Goal: Task Accomplishment & Management: Manage account settings

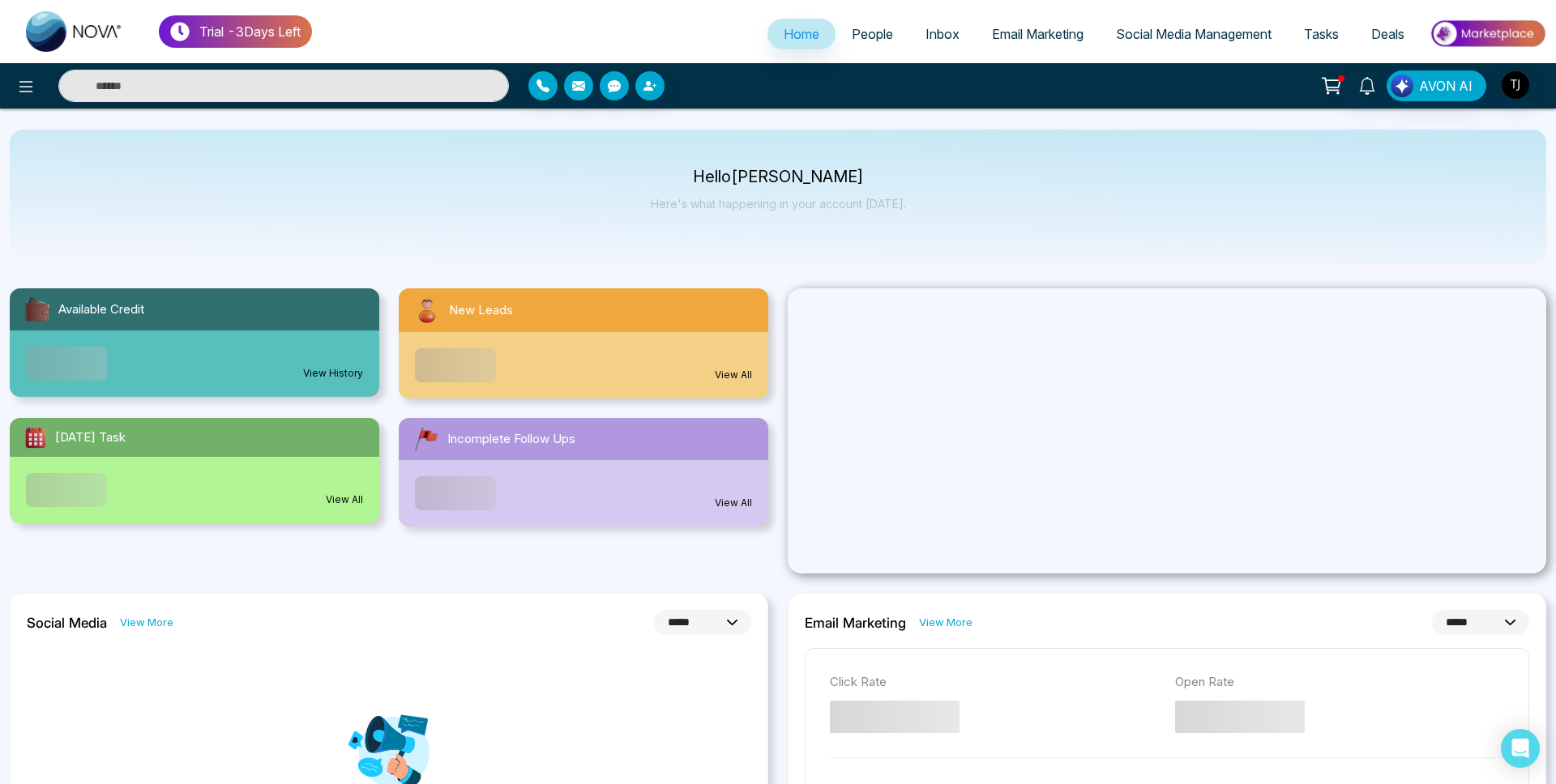
select select "*"
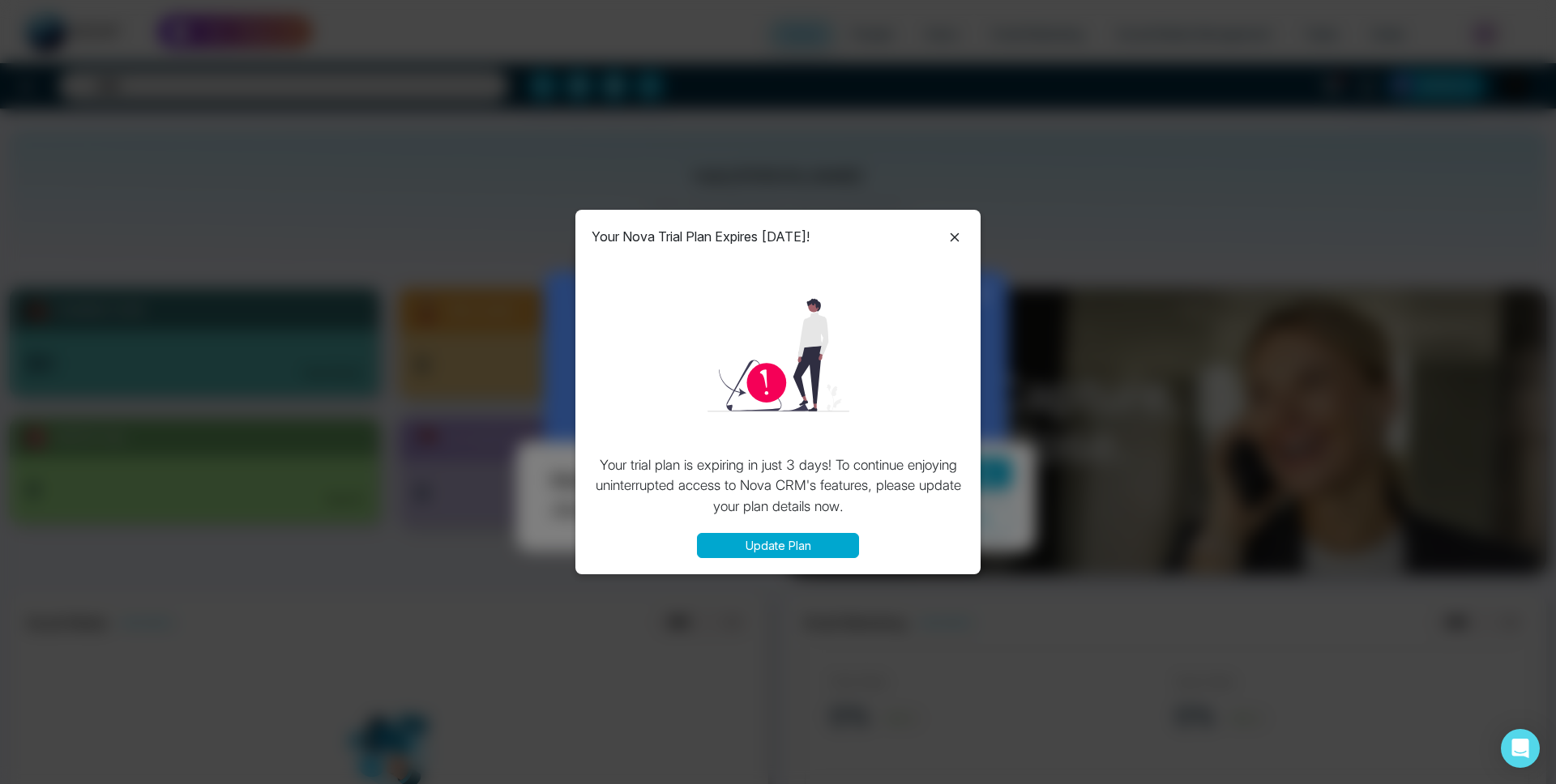
click at [950, 230] on icon at bounding box center [954, 237] width 20 height 20
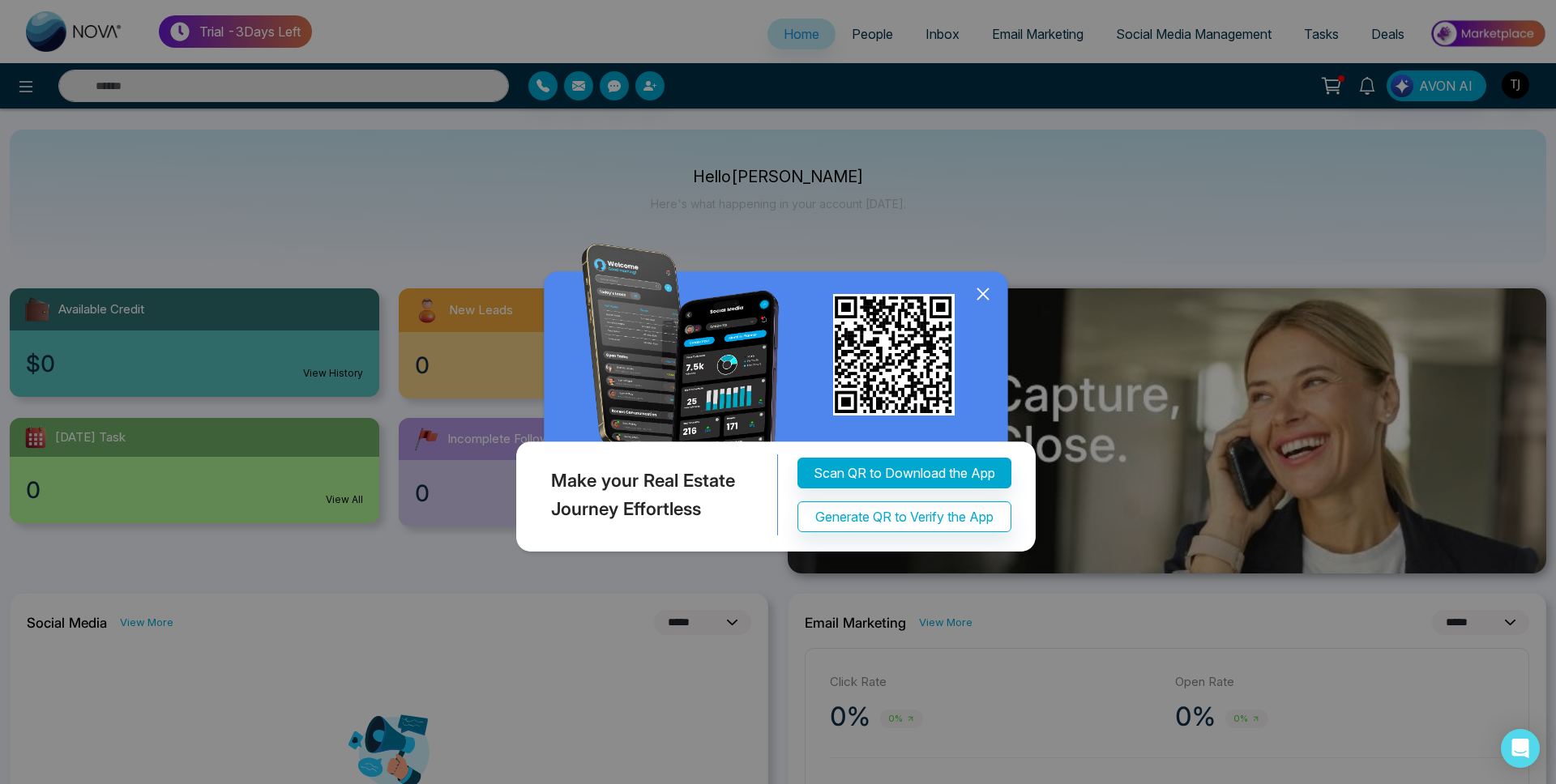
click at [993, 297] on icon at bounding box center [983, 294] width 25 height 25
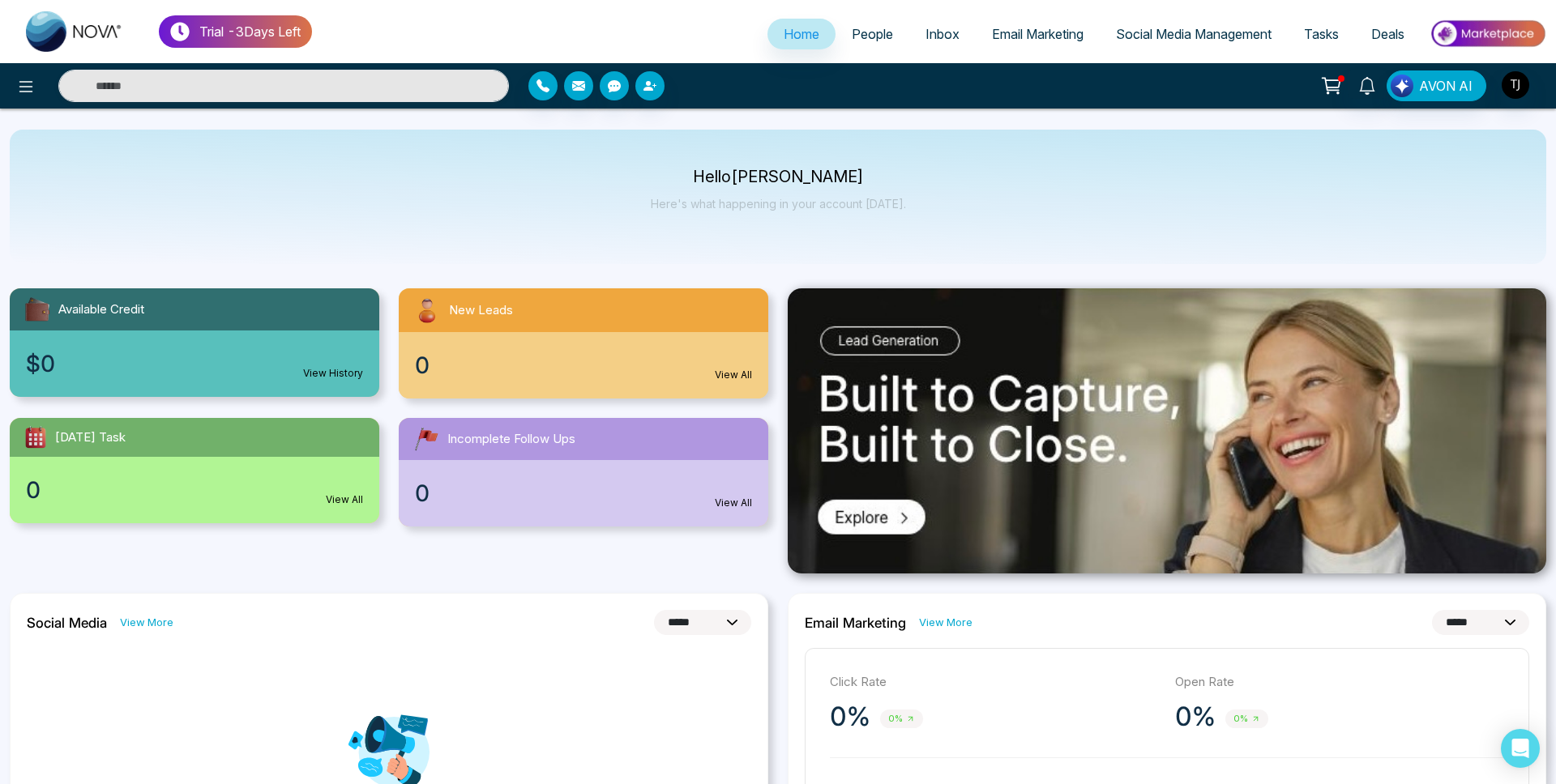
click at [996, 25] on span "Email Marketing" at bounding box center [1037, 33] width 92 height 16
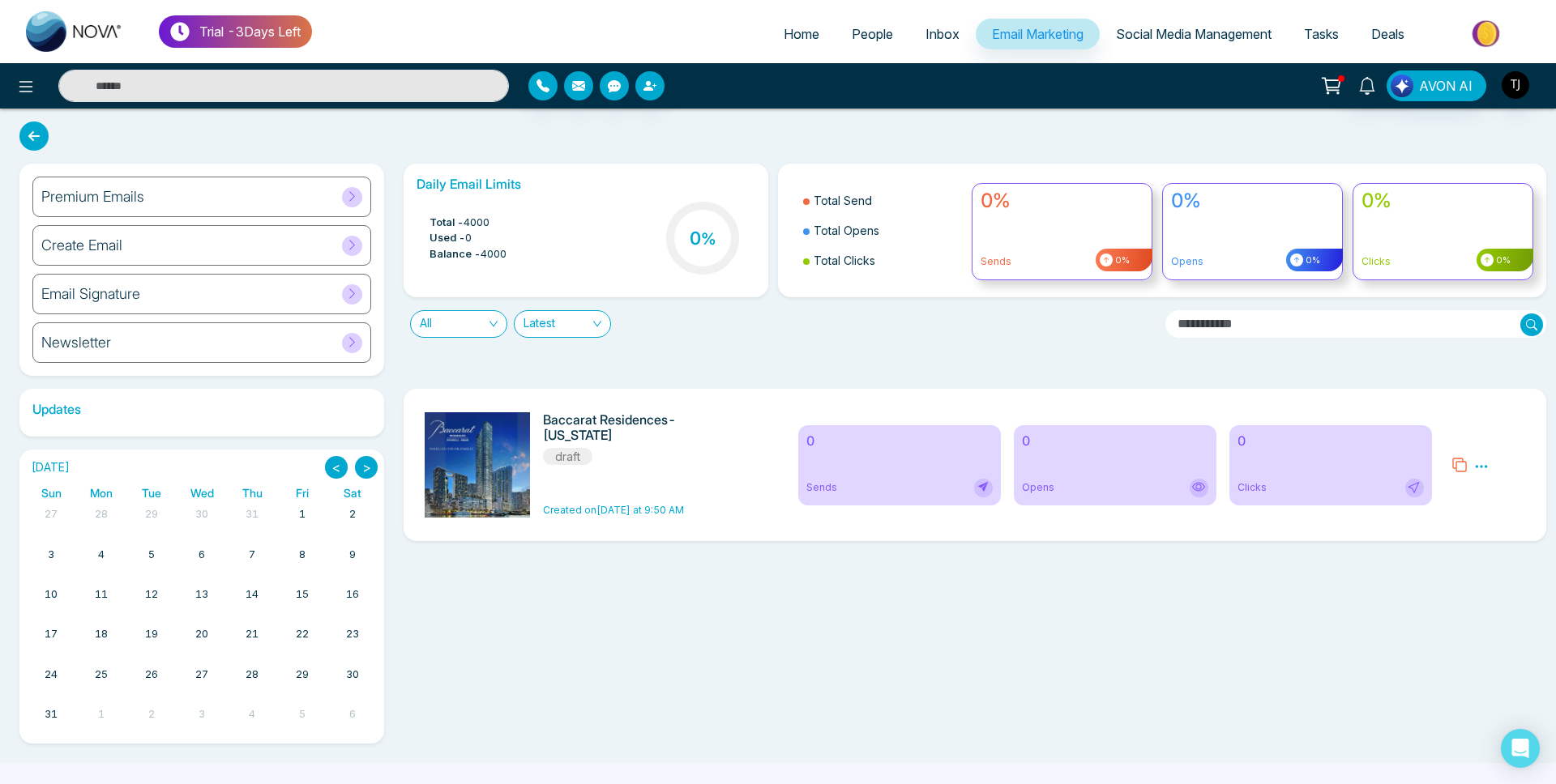
click at [308, 193] on div "Premium Emails" at bounding box center [201, 196] width 339 height 41
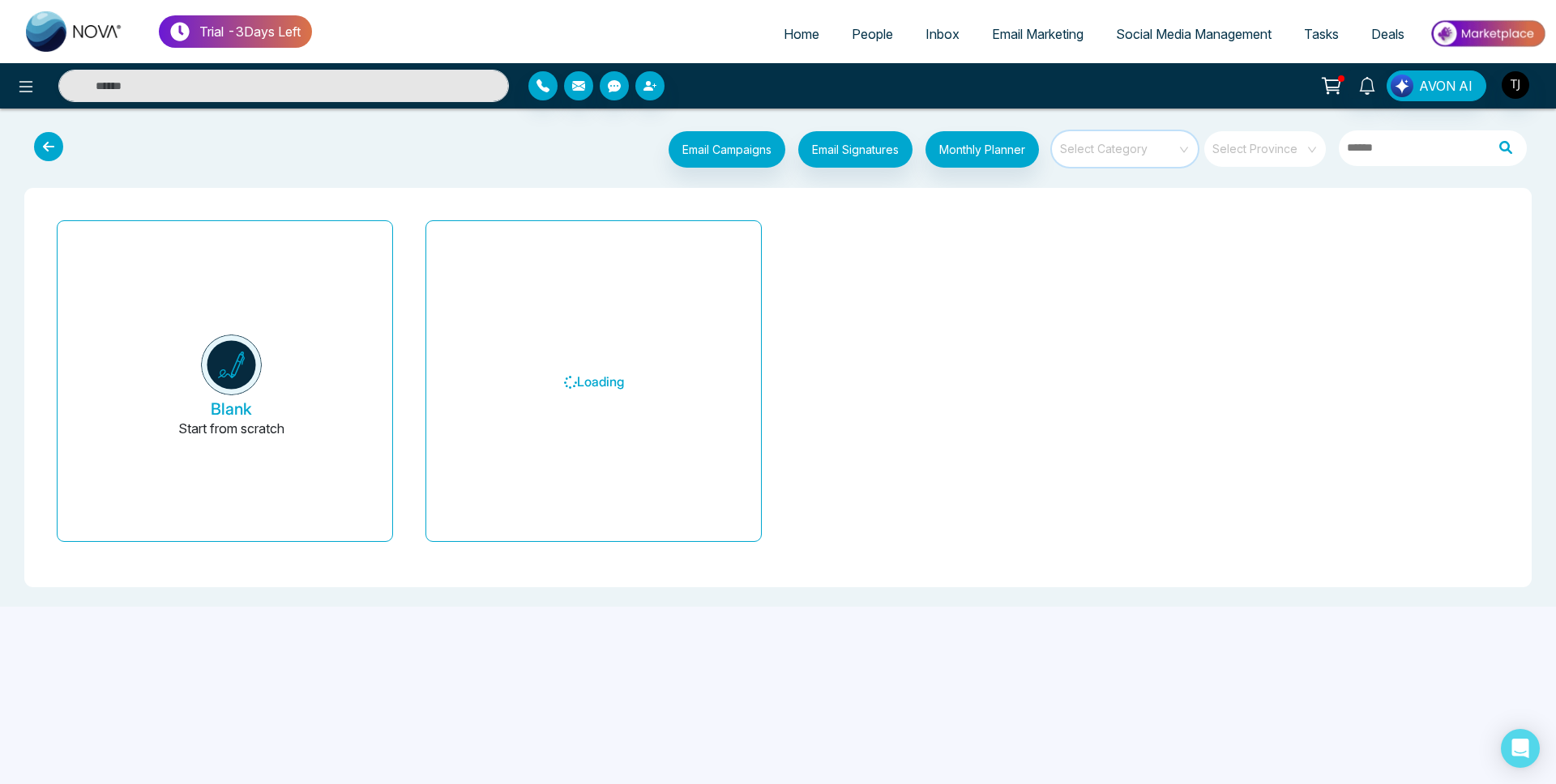
click at [1158, 140] on input "search" at bounding box center [1119, 143] width 117 height 25
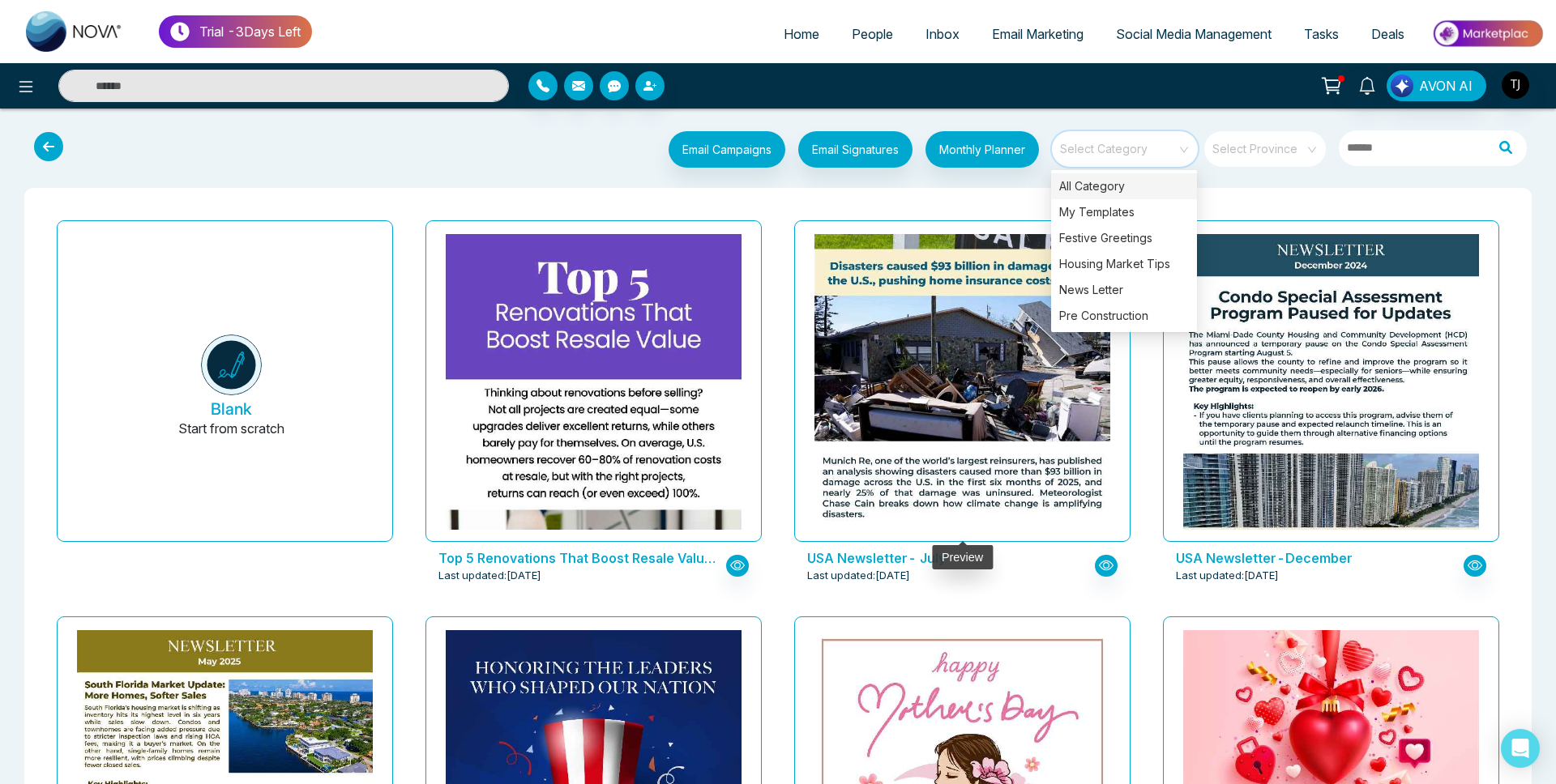
click at [998, 331] on img at bounding box center [962, 204] width 592 height 689
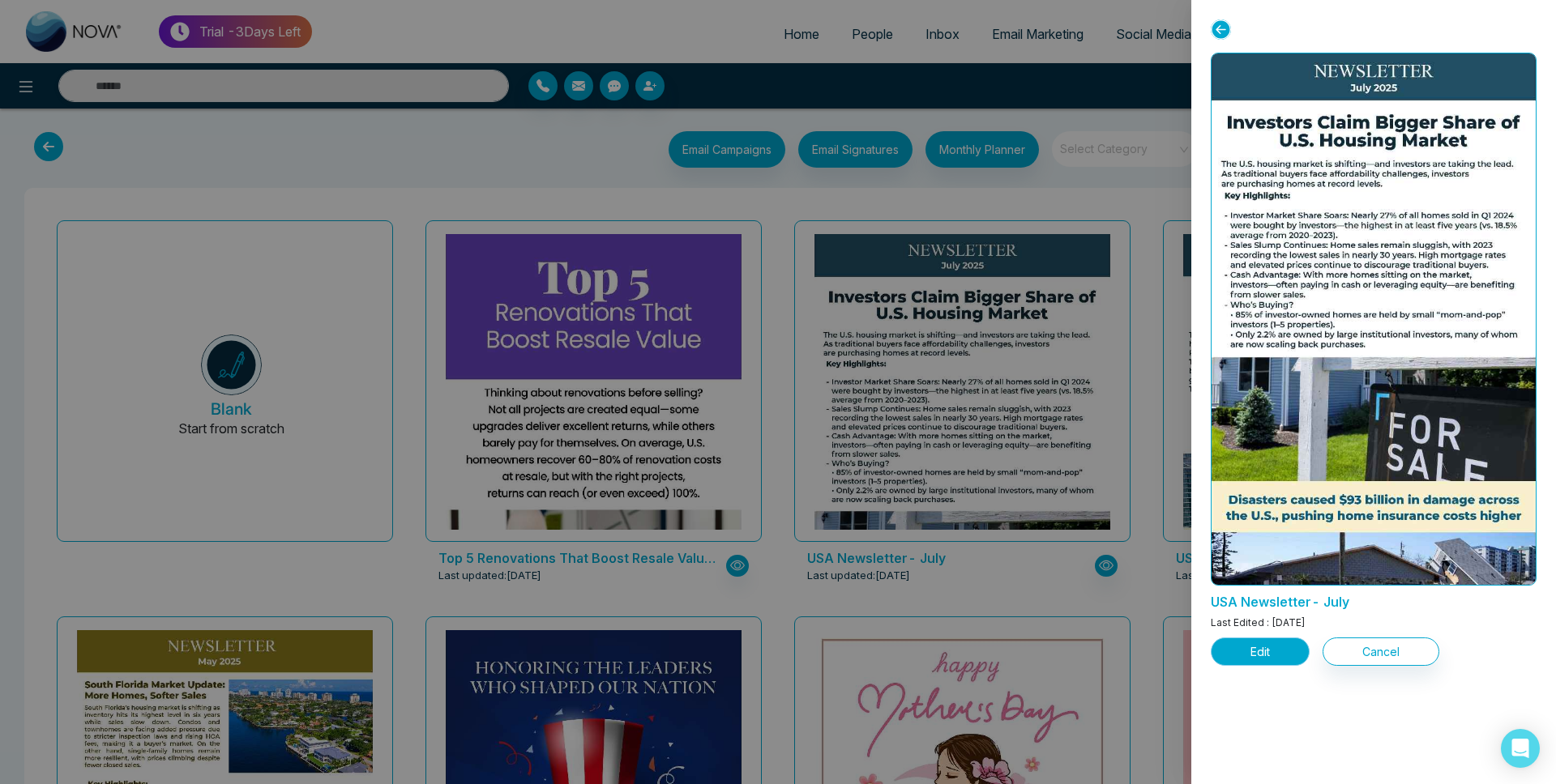
click at [1243, 651] on button "Edit" at bounding box center [1260, 652] width 99 height 28
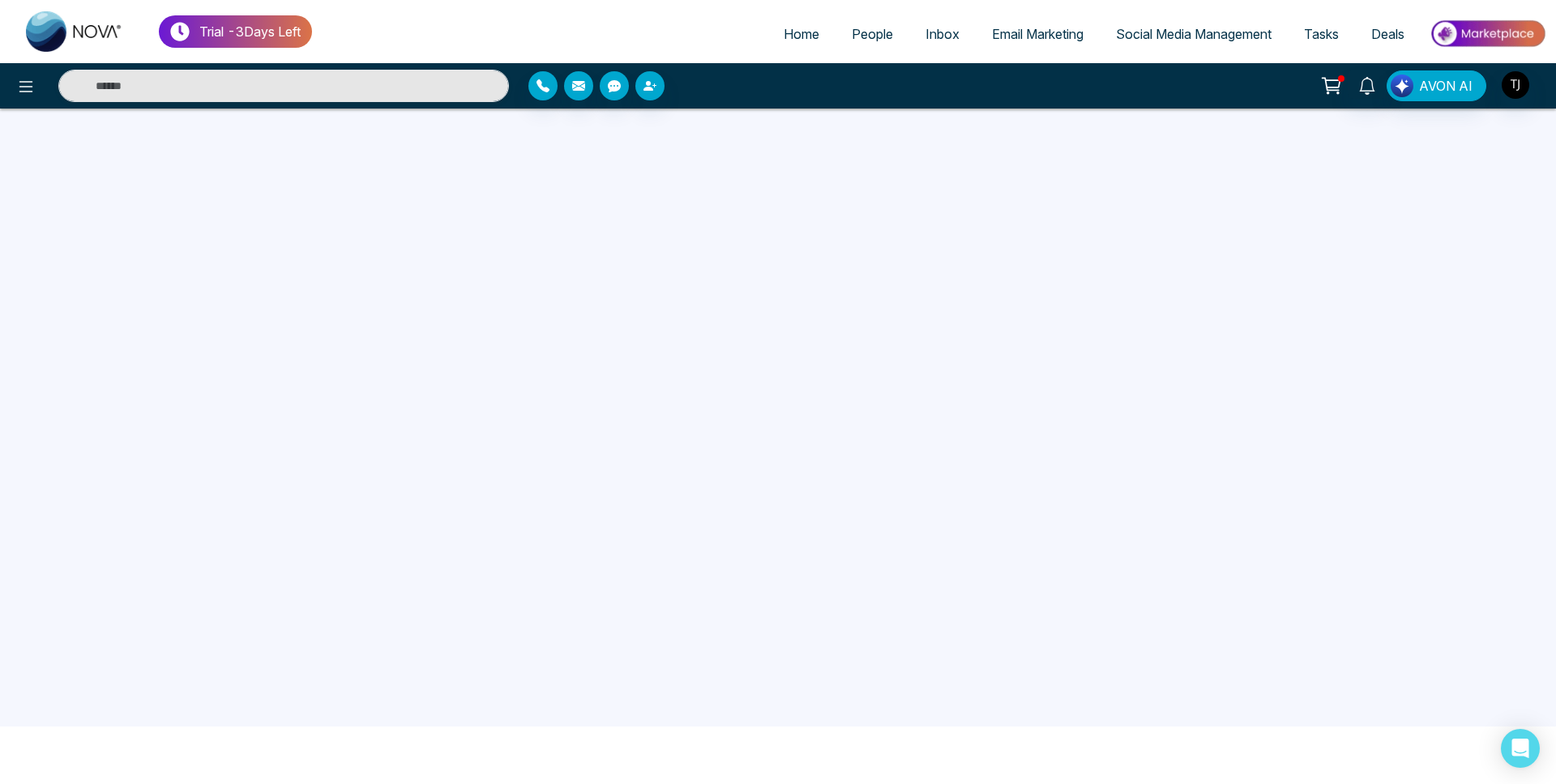
scroll to position [154, 0]
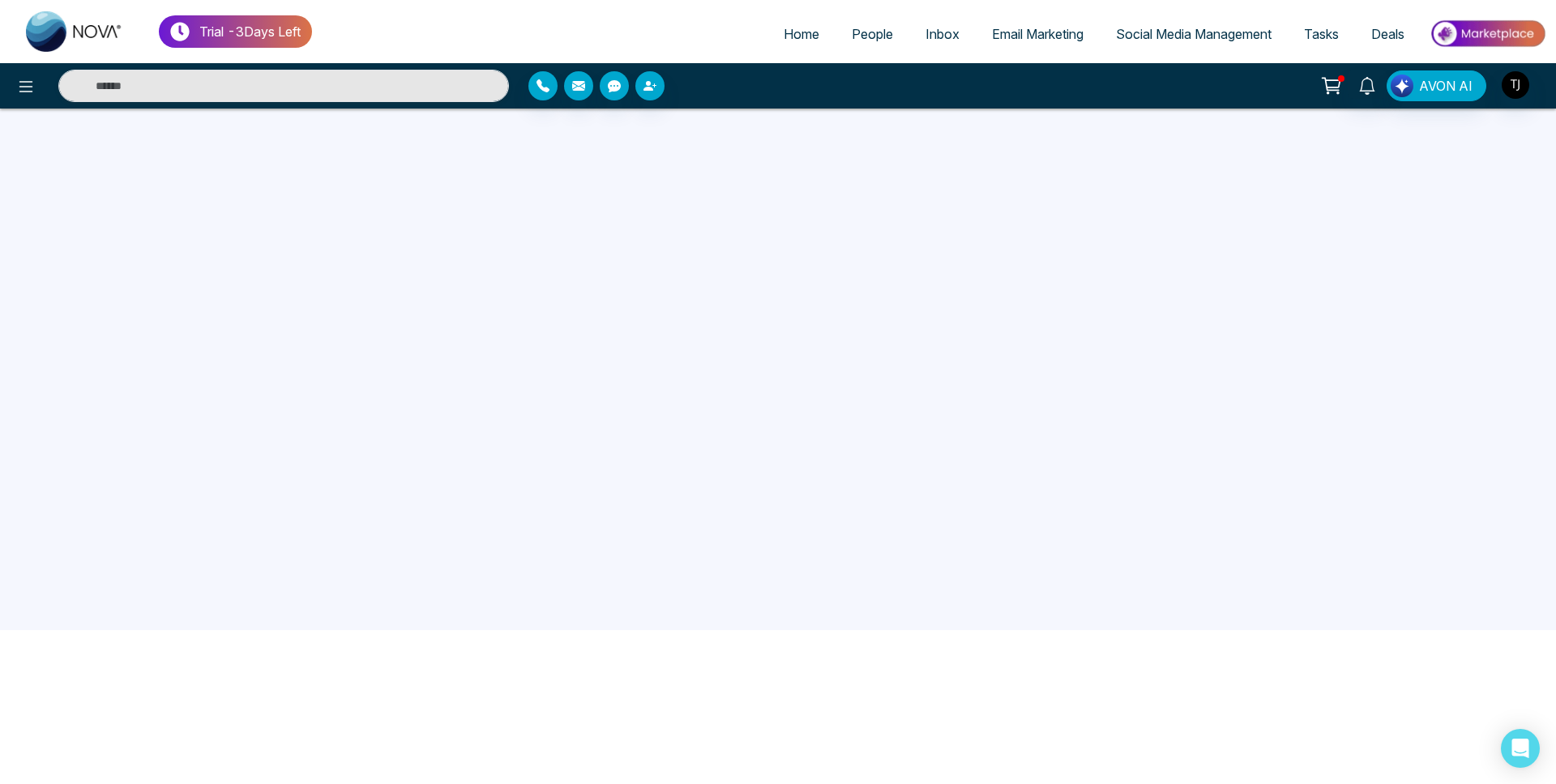
click at [1006, 37] on span "Email Marketing" at bounding box center [1037, 33] width 92 height 16
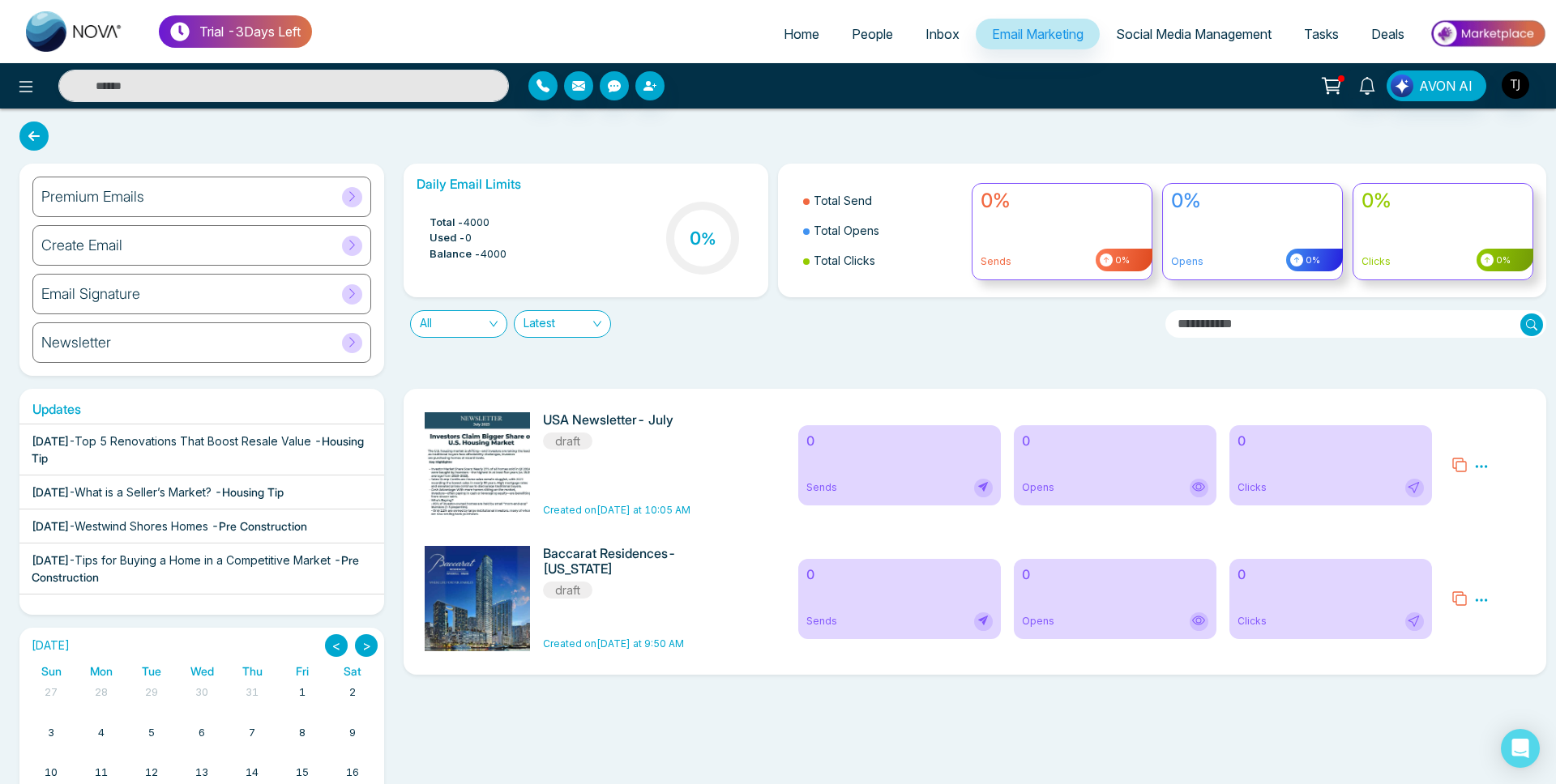
click at [263, 200] on div "Premium Emails" at bounding box center [201, 196] width 339 height 41
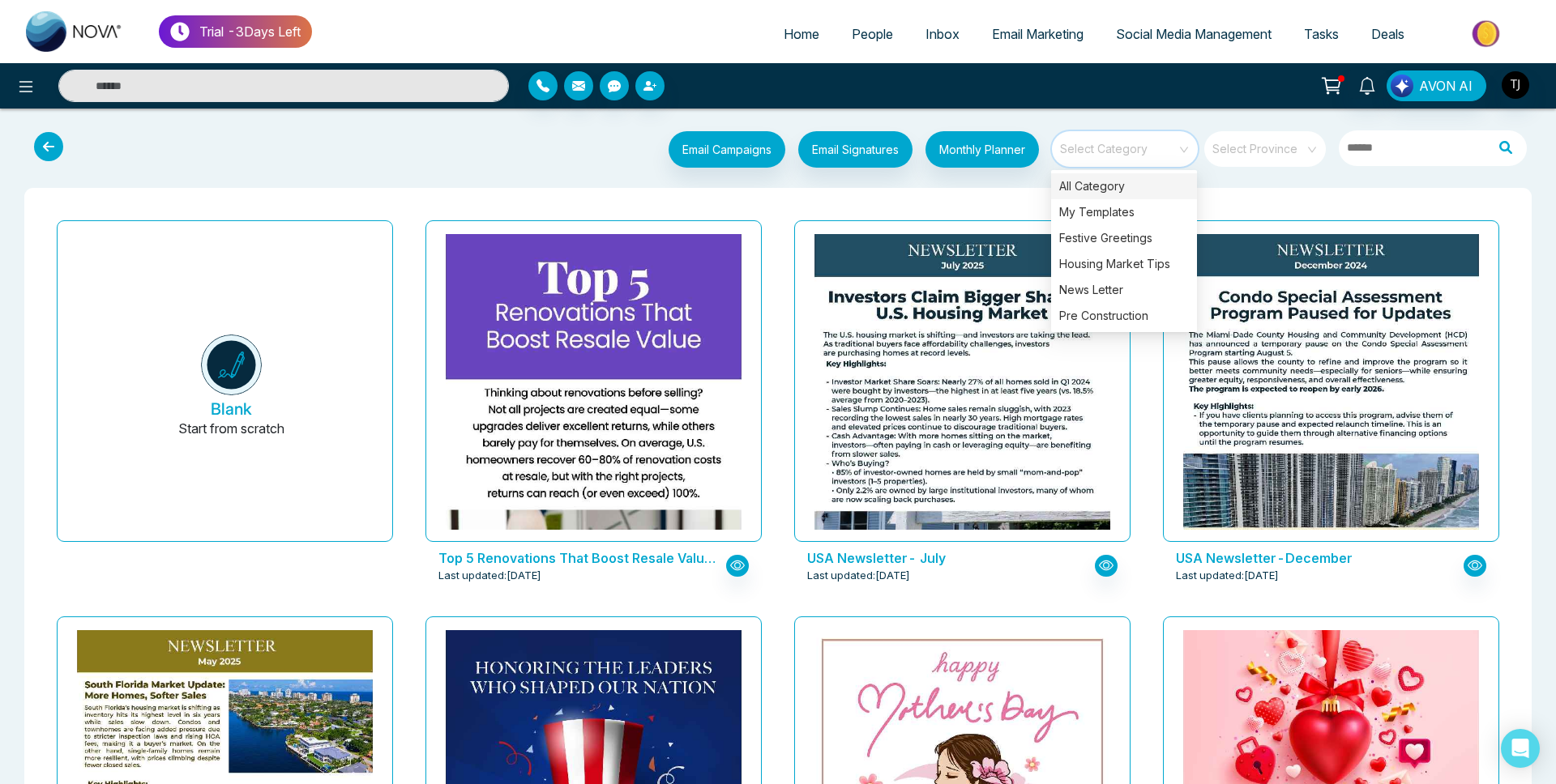
click at [1148, 141] on input "search" at bounding box center [1119, 143] width 117 height 25
click at [1092, 304] on div "Pre Construction" at bounding box center [1124, 315] width 146 height 25
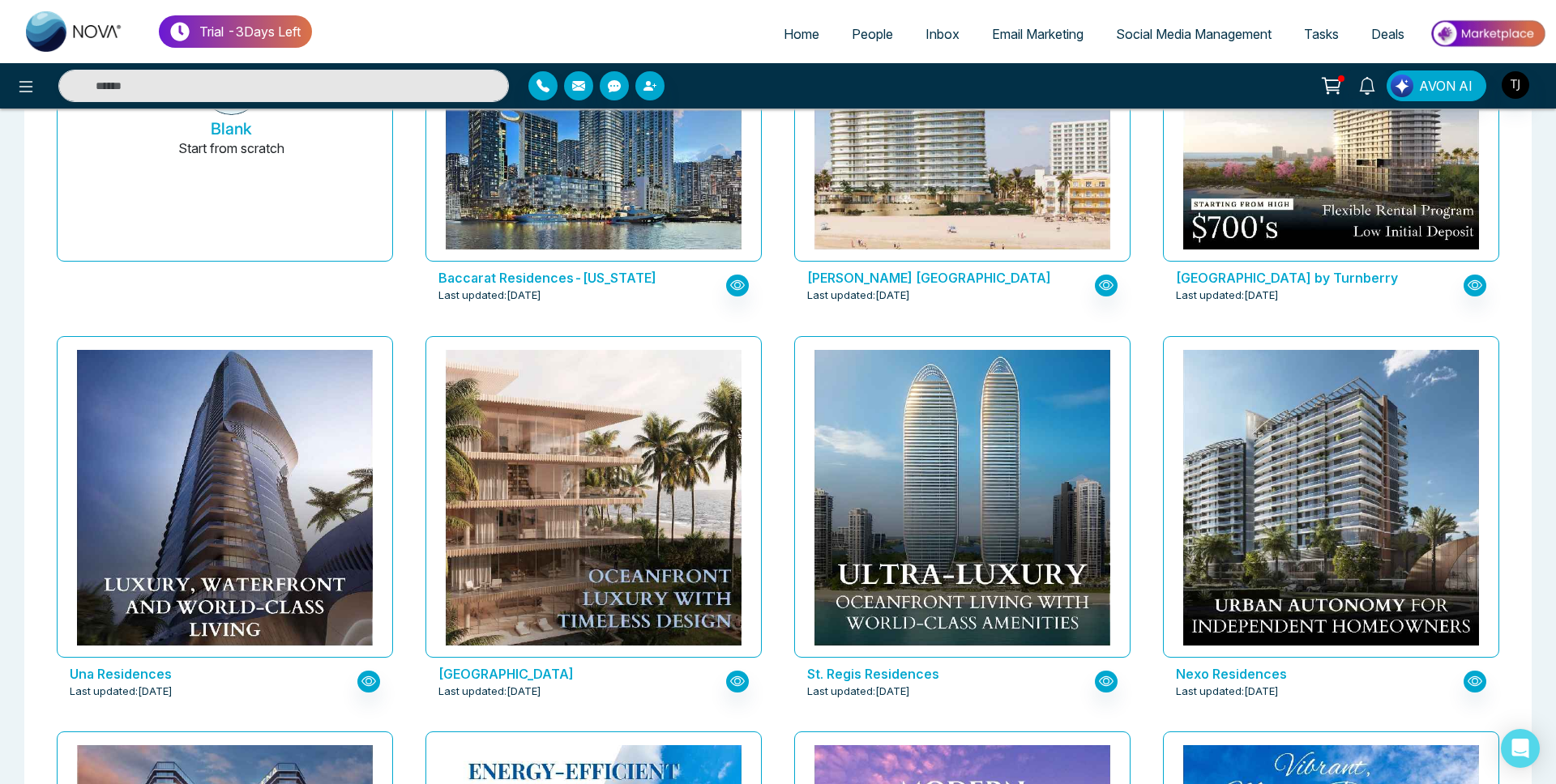
scroll to position [554, 0]
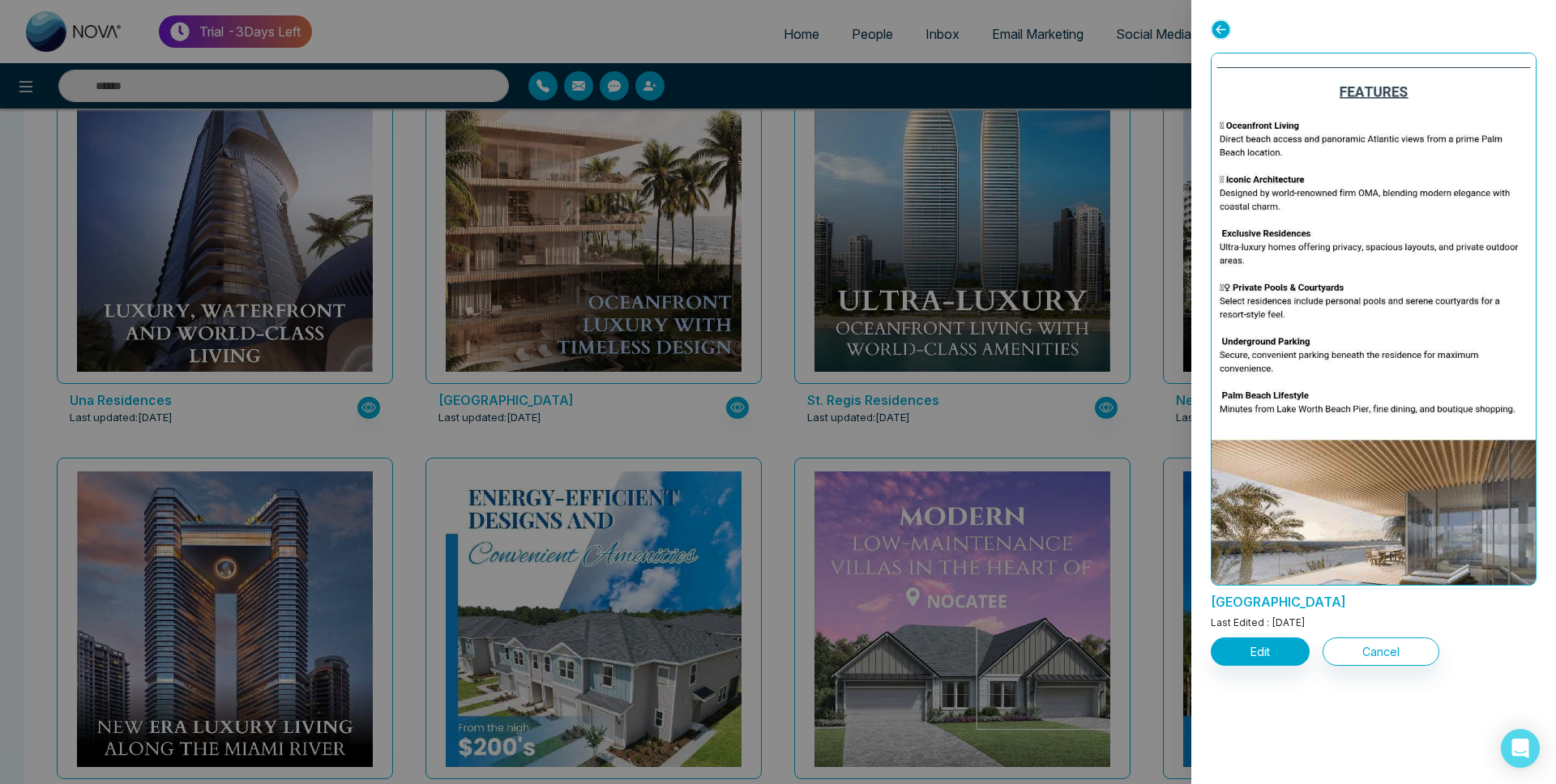
scroll to position [762, 0]
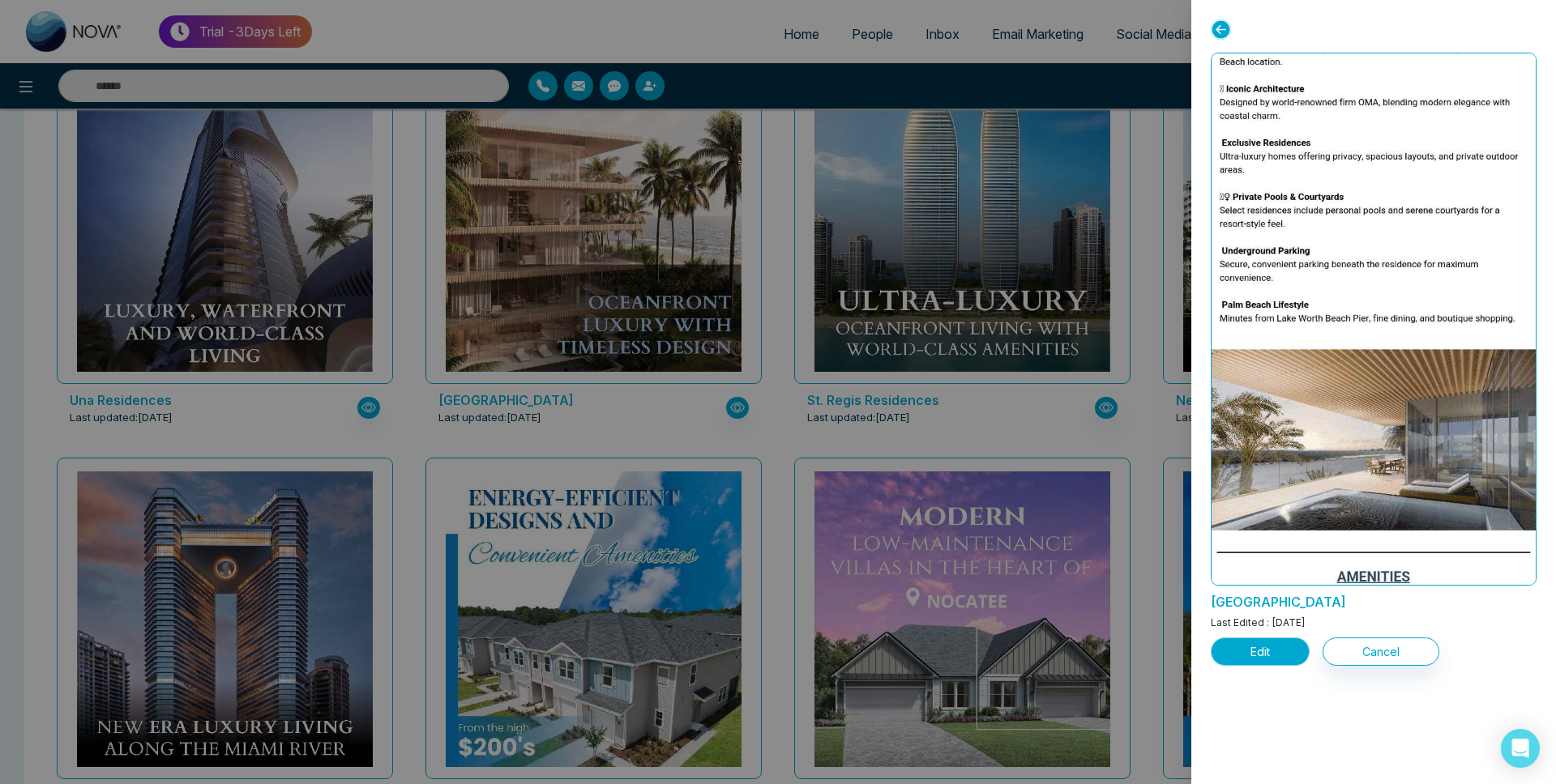
click at [1264, 648] on button "Edit" at bounding box center [1260, 652] width 99 height 28
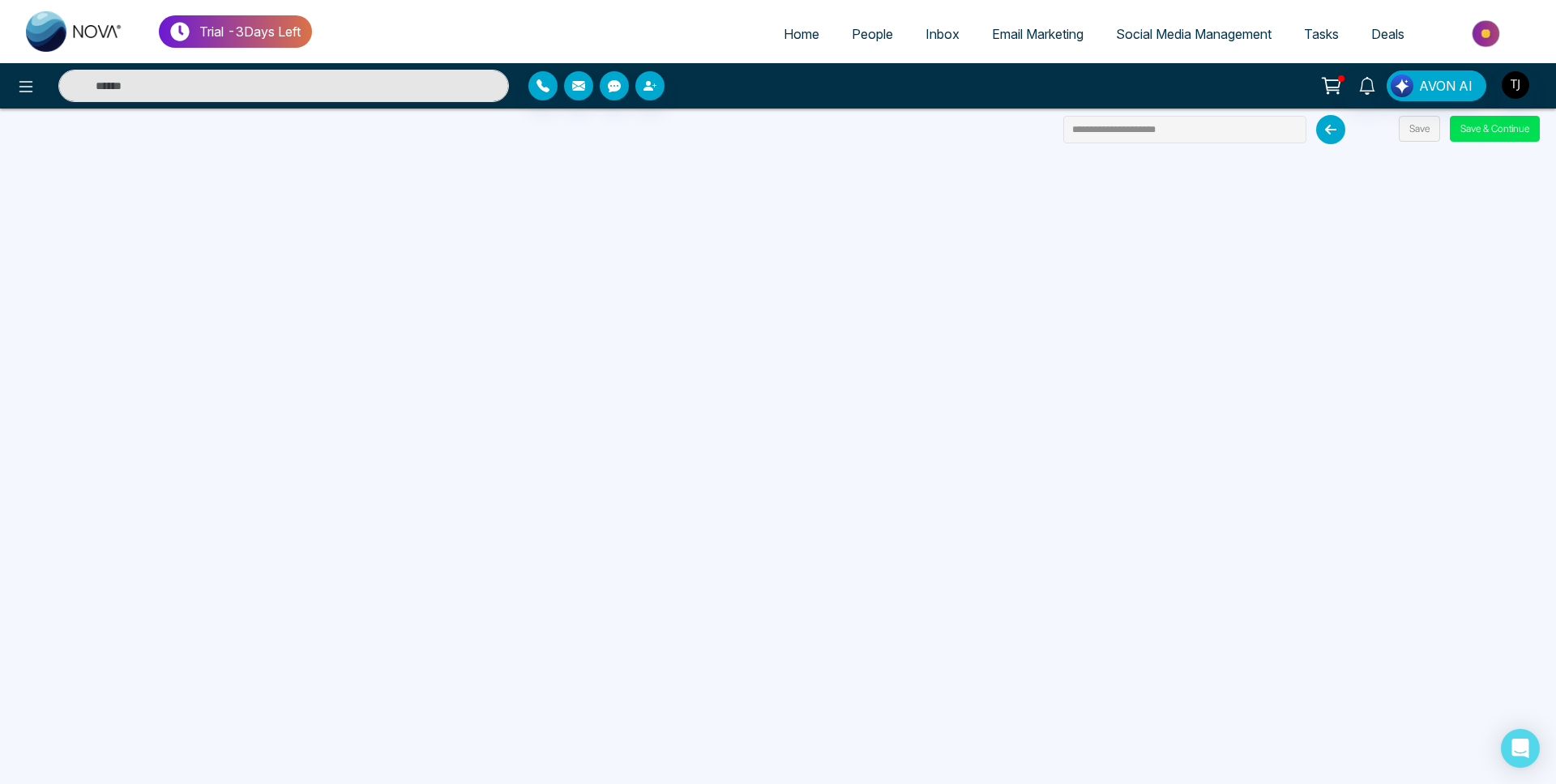
click at [1146, 24] on link "Social Media Management" at bounding box center [1193, 34] width 188 height 31
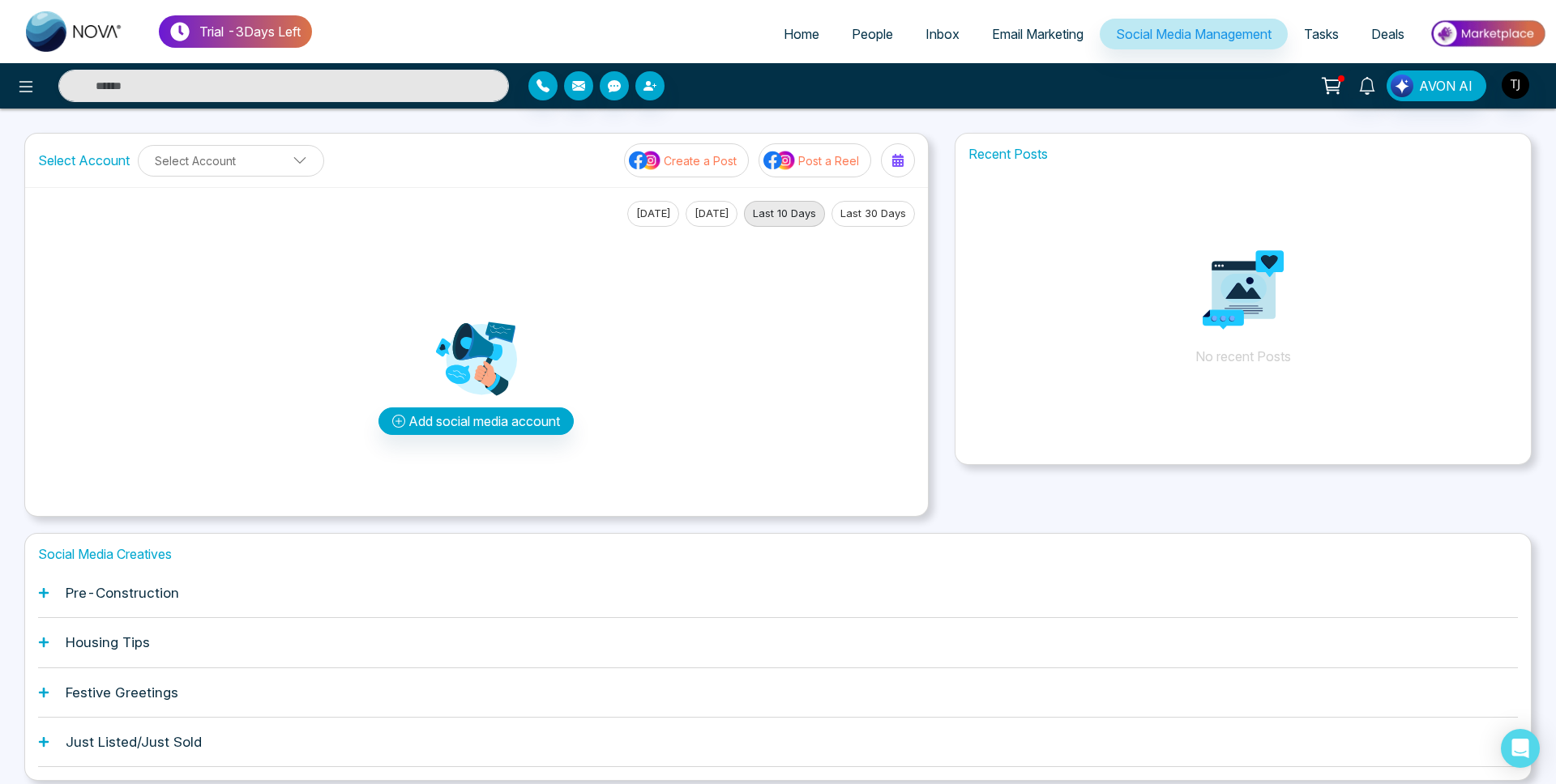
scroll to position [61, 0]
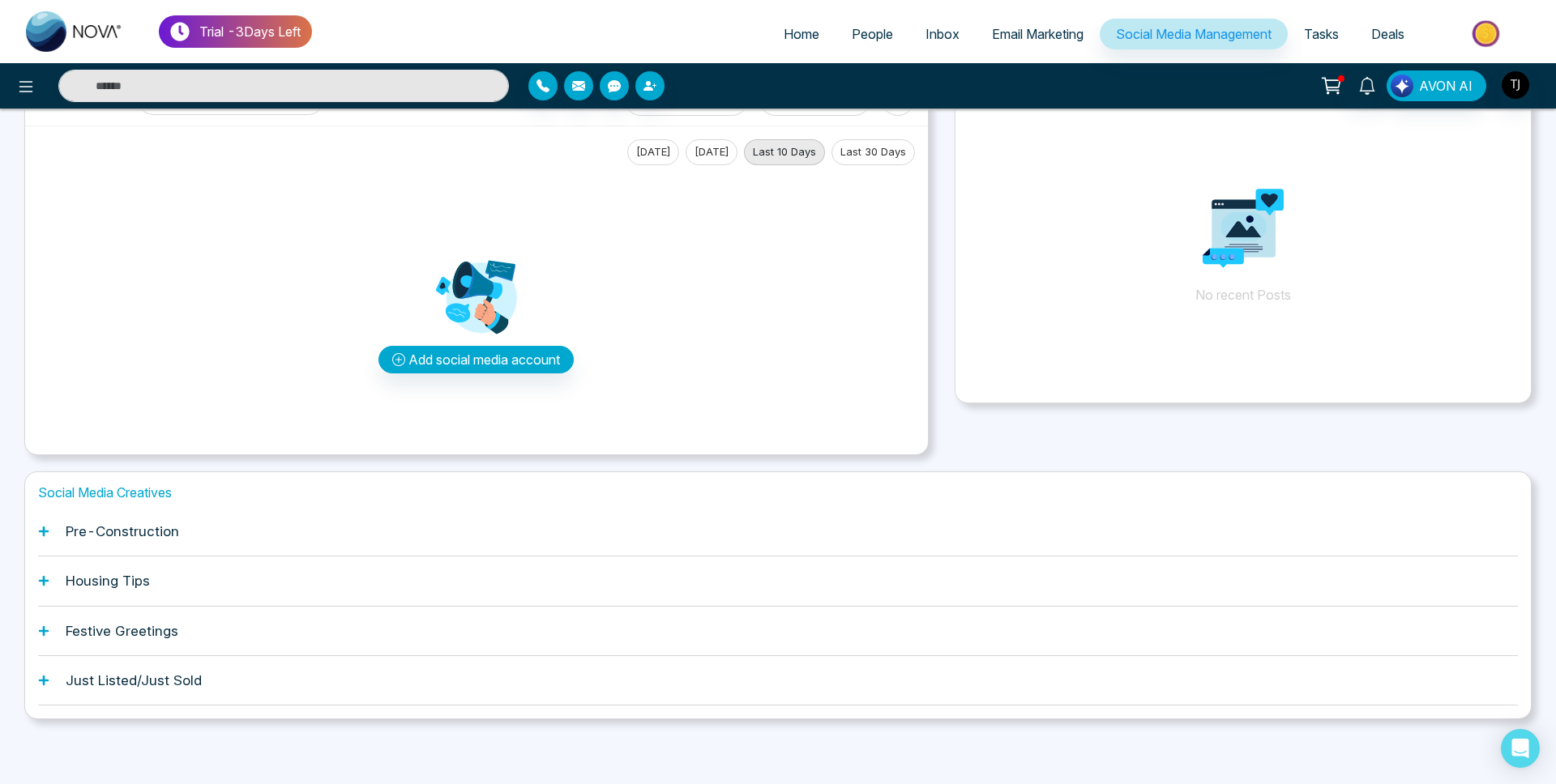
click at [80, 586] on h1 "Housing Tips" at bounding box center [108, 580] width 84 height 16
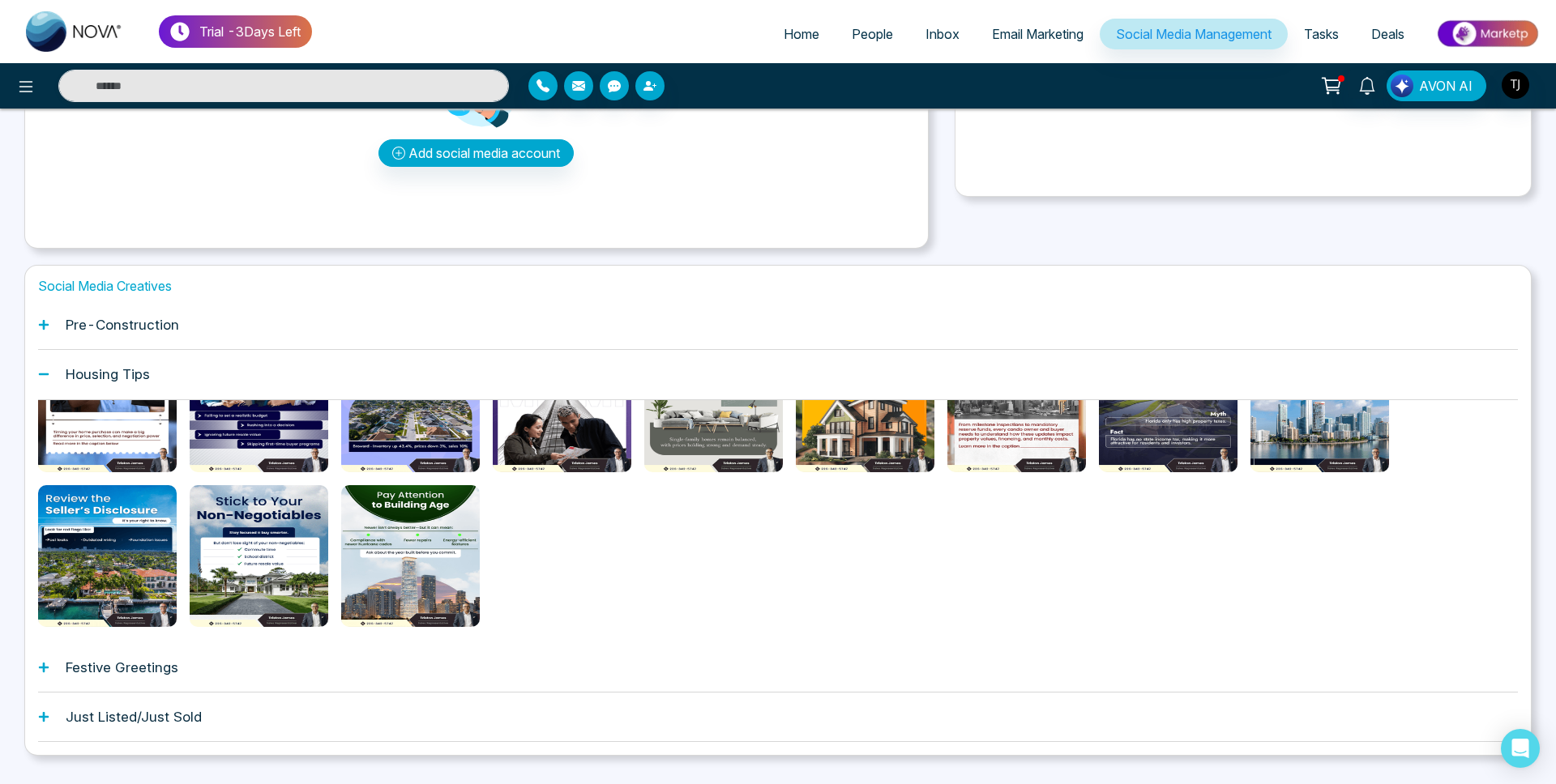
scroll to position [305, 0]
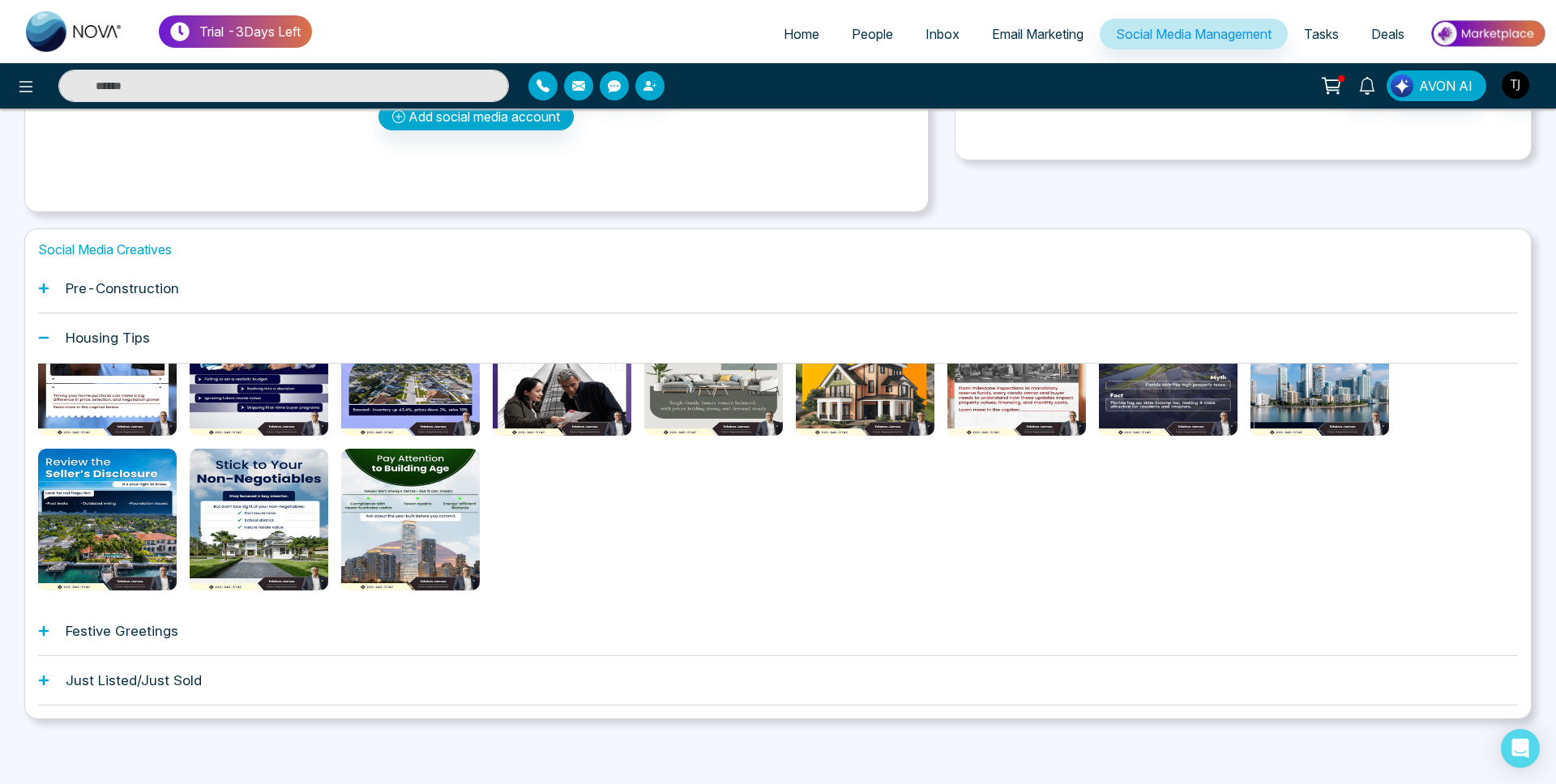
click at [130, 634] on h1 "Festive Greetings" at bounding box center [122, 630] width 112 height 16
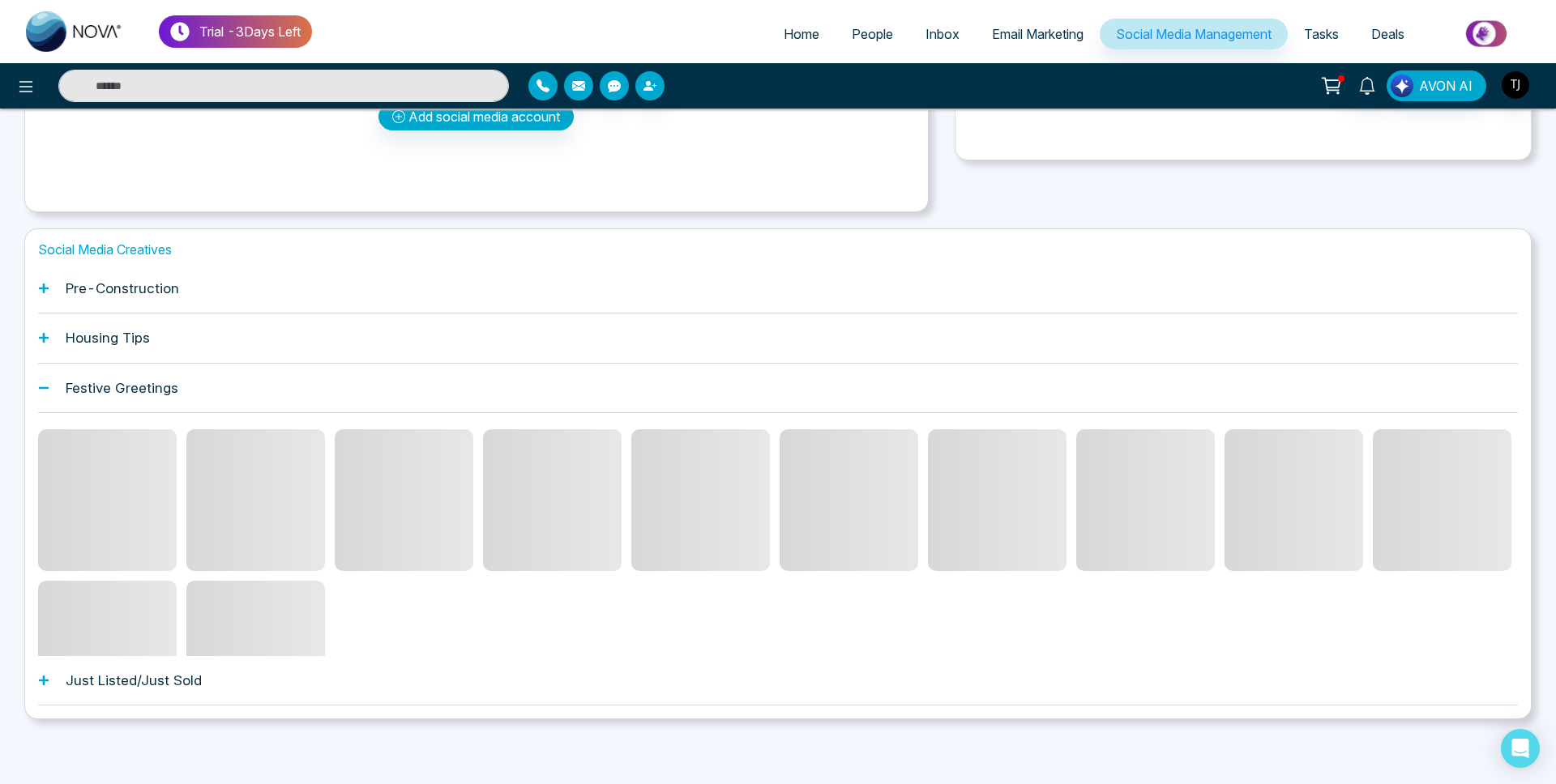
click at [152, 691] on div "Just Listed/Just Sold" at bounding box center [778, 681] width 1480 height 49
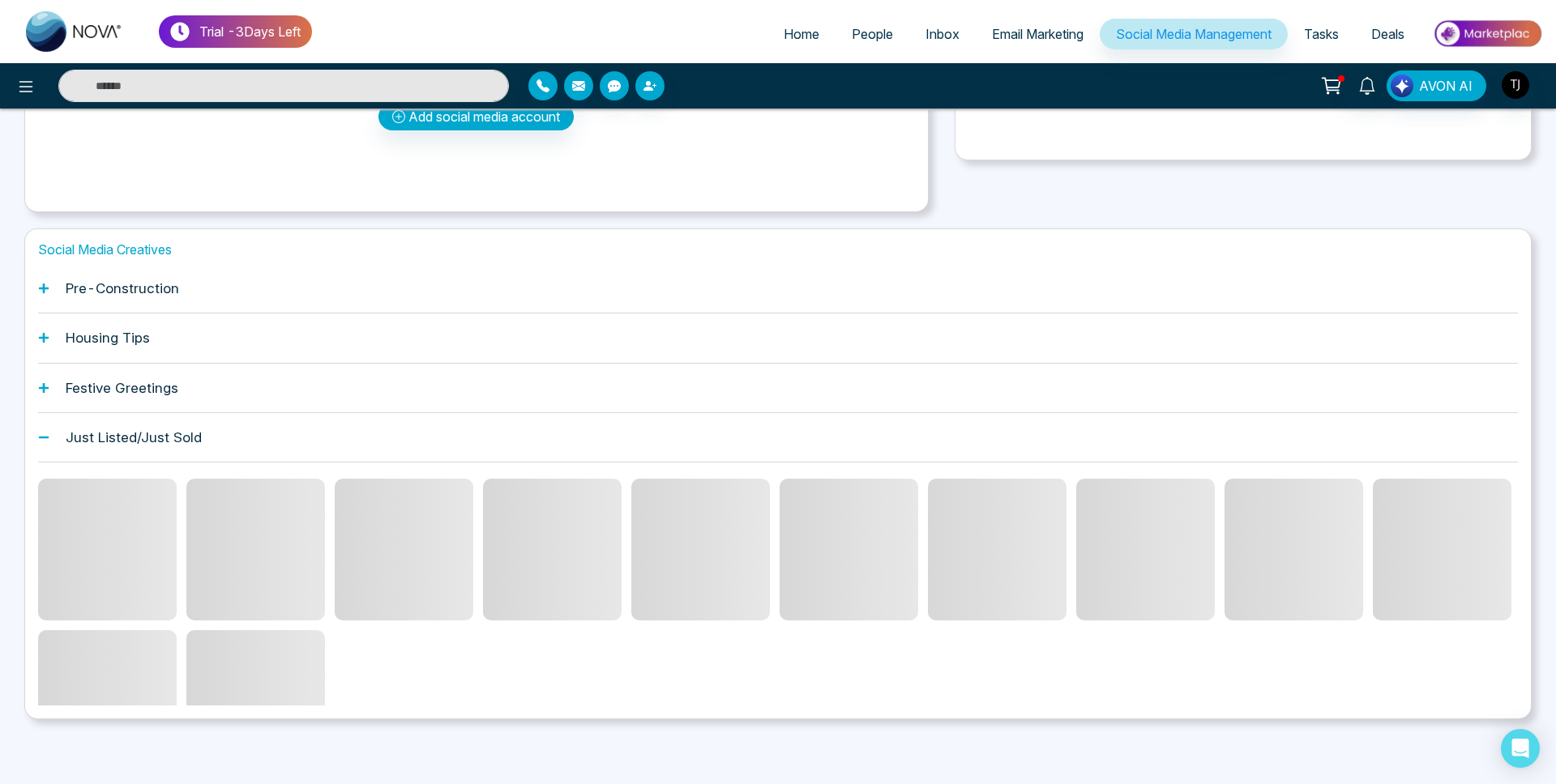
scroll to position [113, 0]
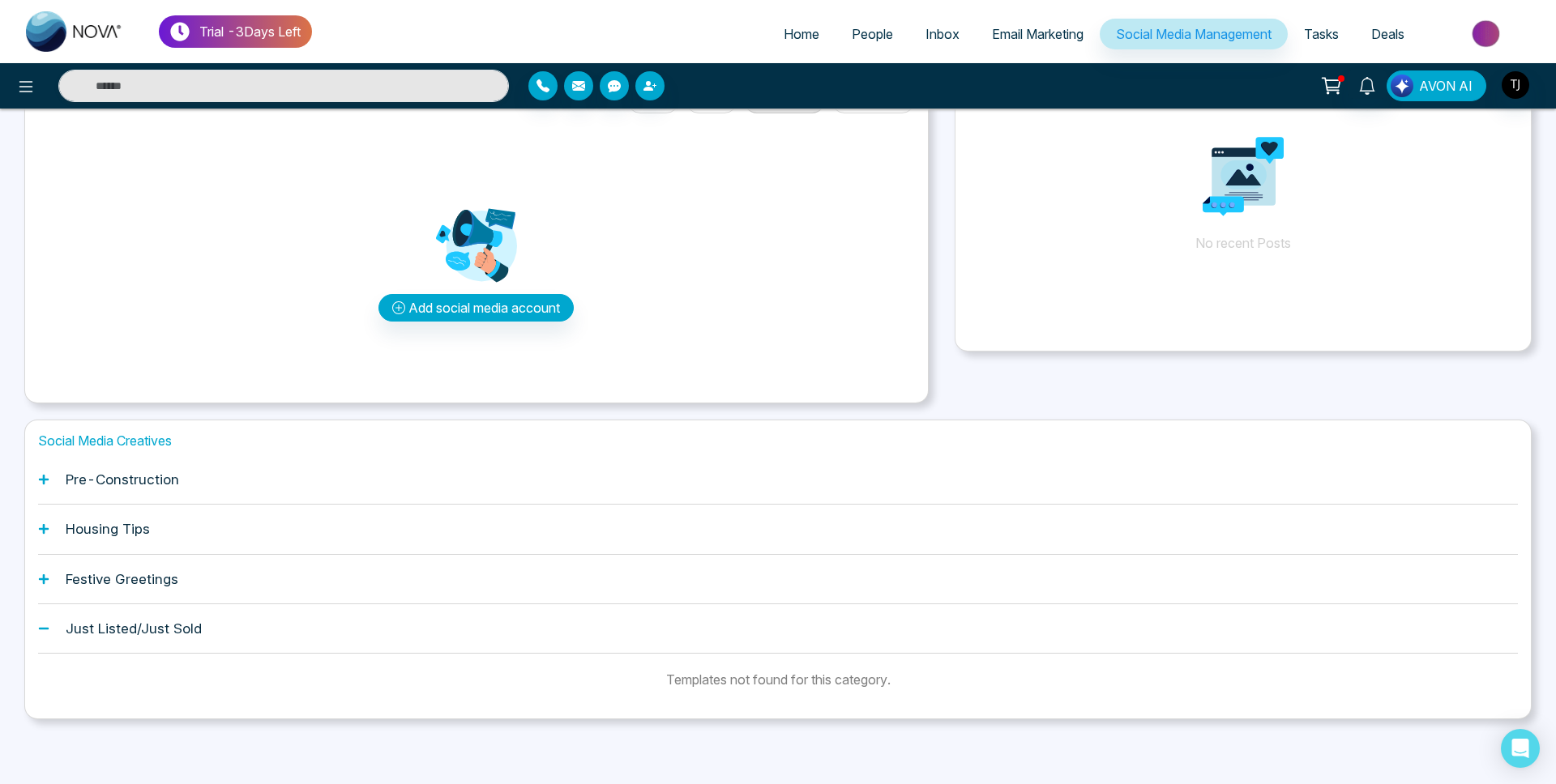
click at [1466, 79] on span "AVON AI" at bounding box center [1446, 86] width 54 height 20
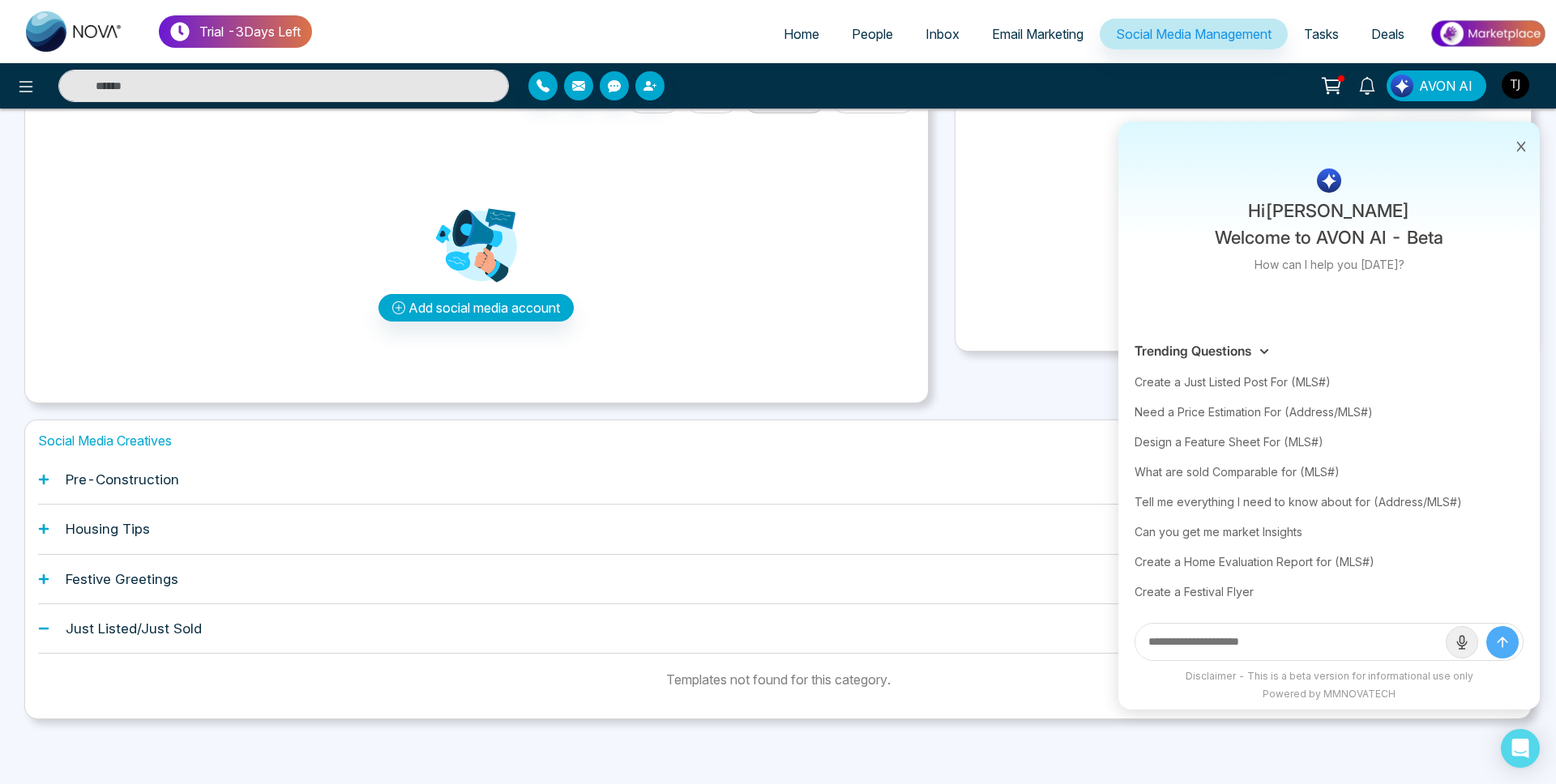
click at [1514, 97] on img "button" at bounding box center [1514, 85] width 27 height 27
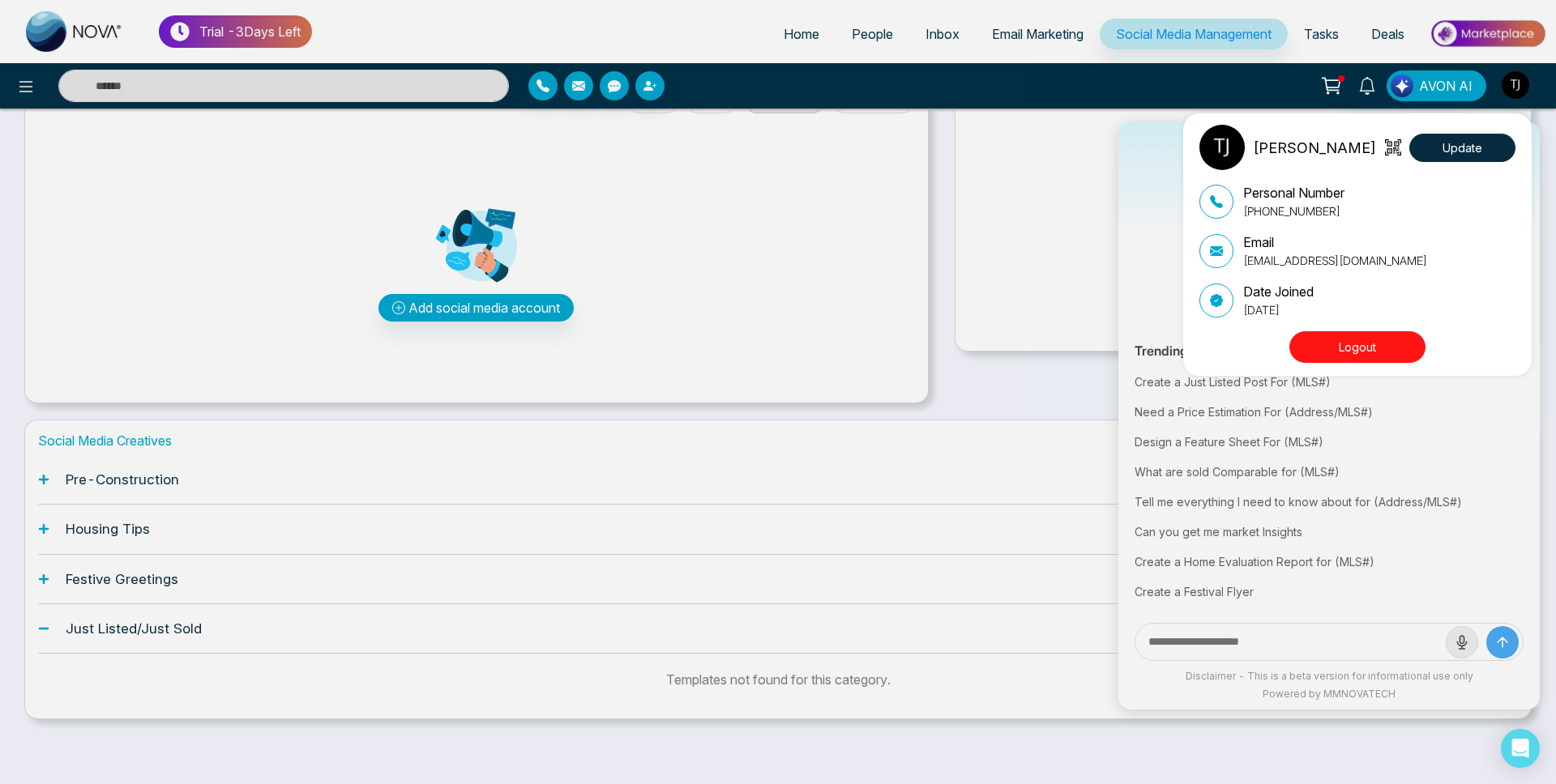
click at [1352, 342] on button "Logout" at bounding box center [1357, 346] width 136 height 31
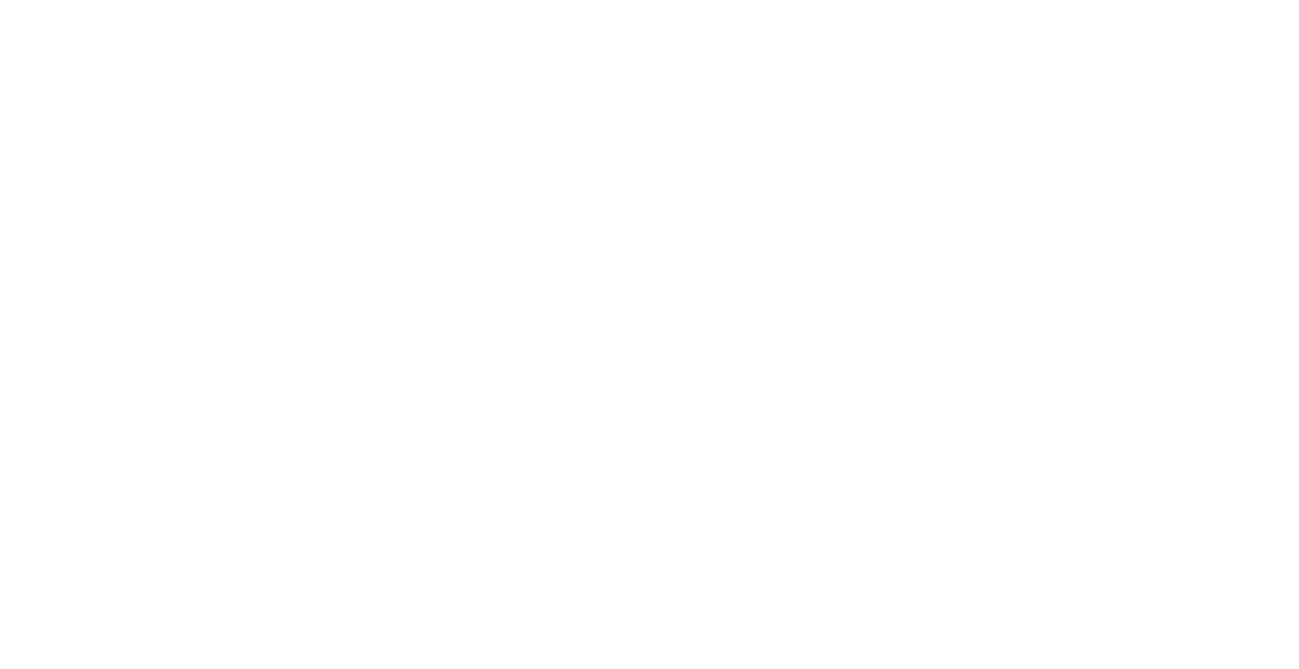
select select "*"
